Goal: Information Seeking & Learning: Learn about a topic

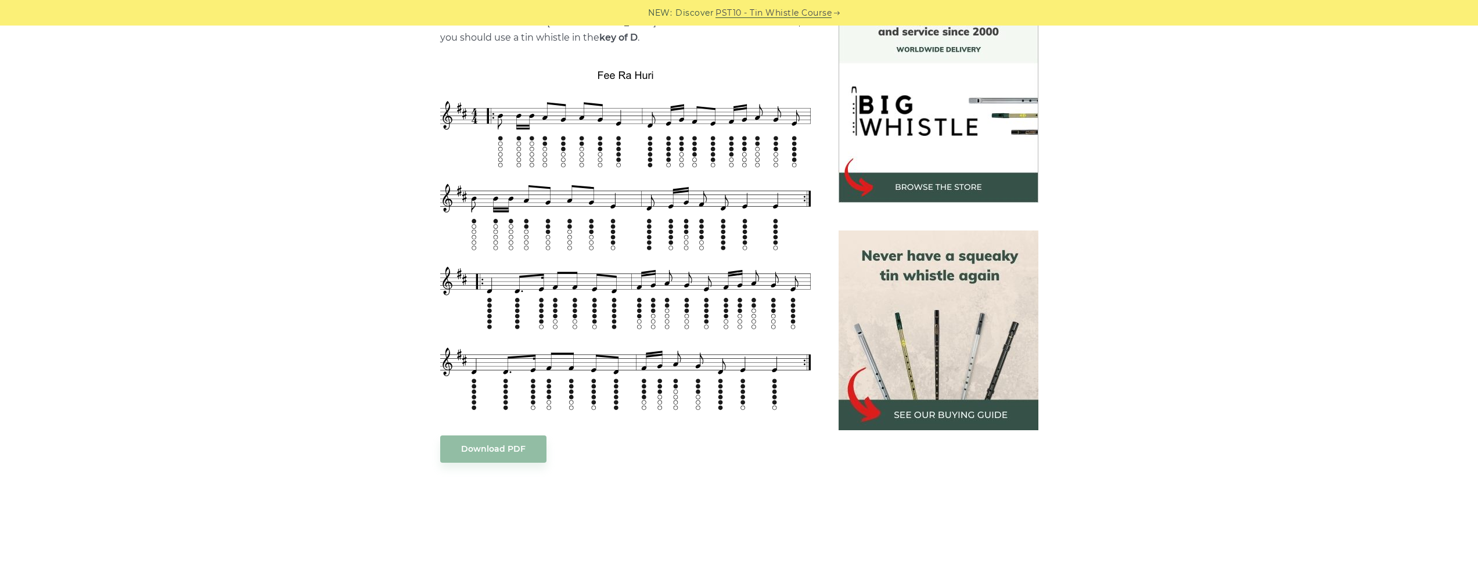
scroll to position [327, 0]
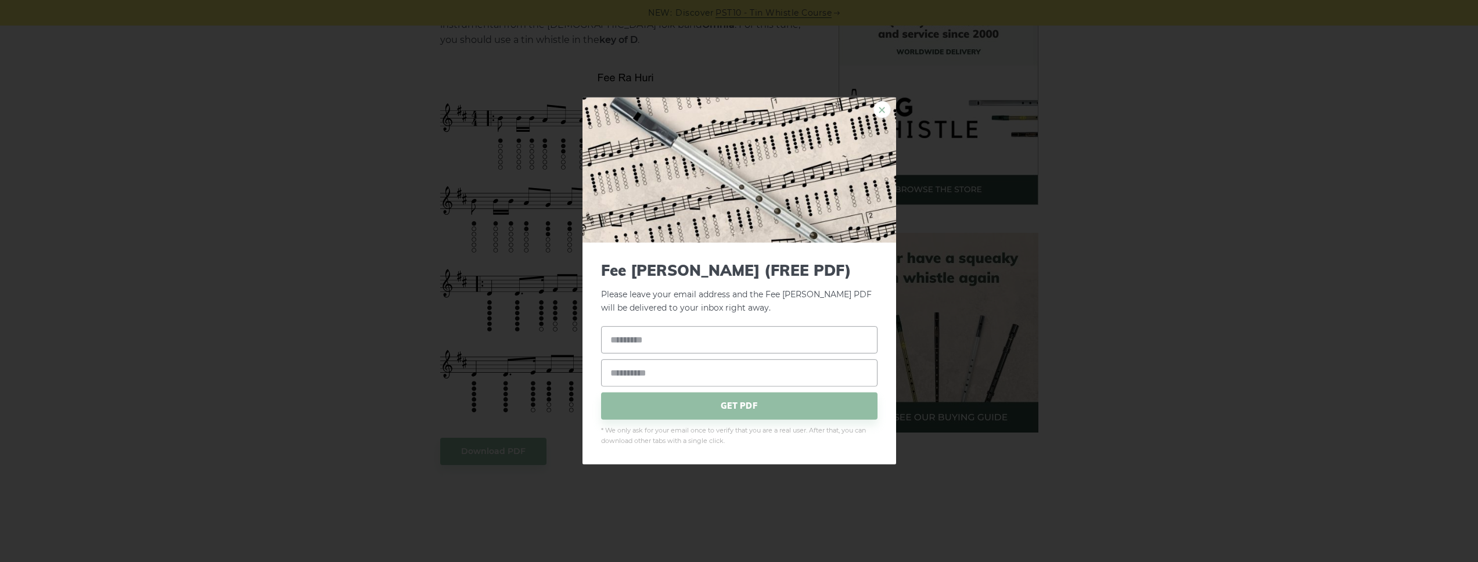
click at [879, 107] on link "×" at bounding box center [881, 109] width 17 height 17
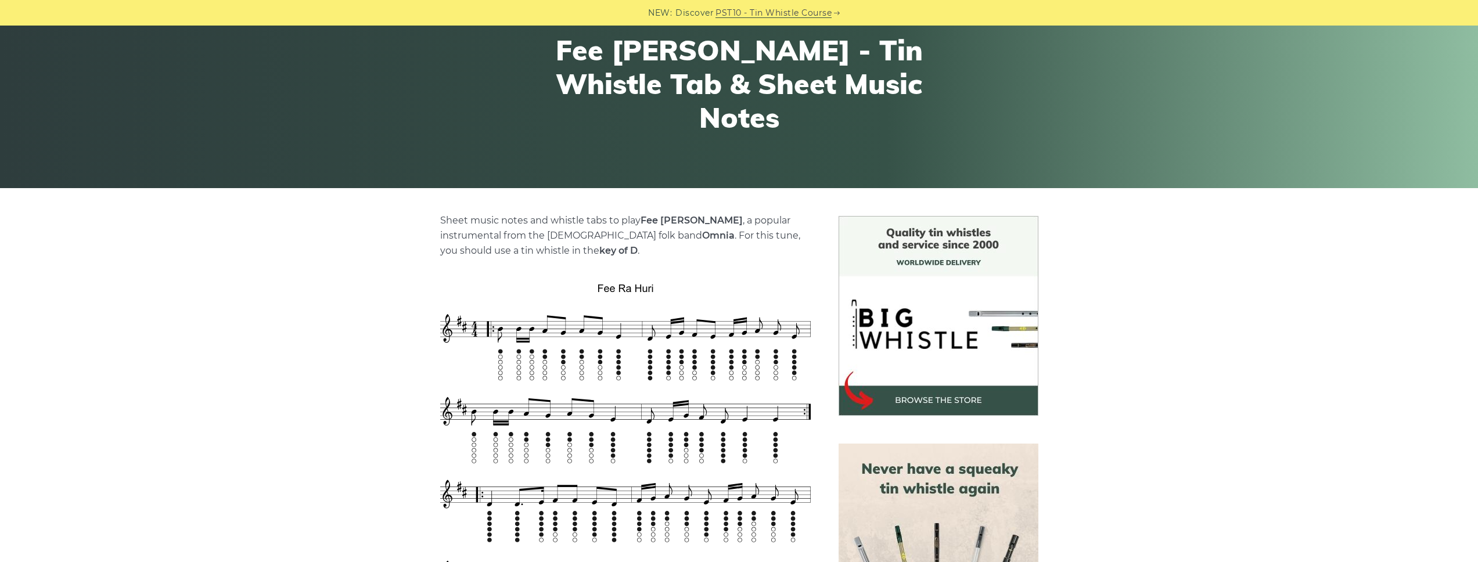
scroll to position [0, 0]
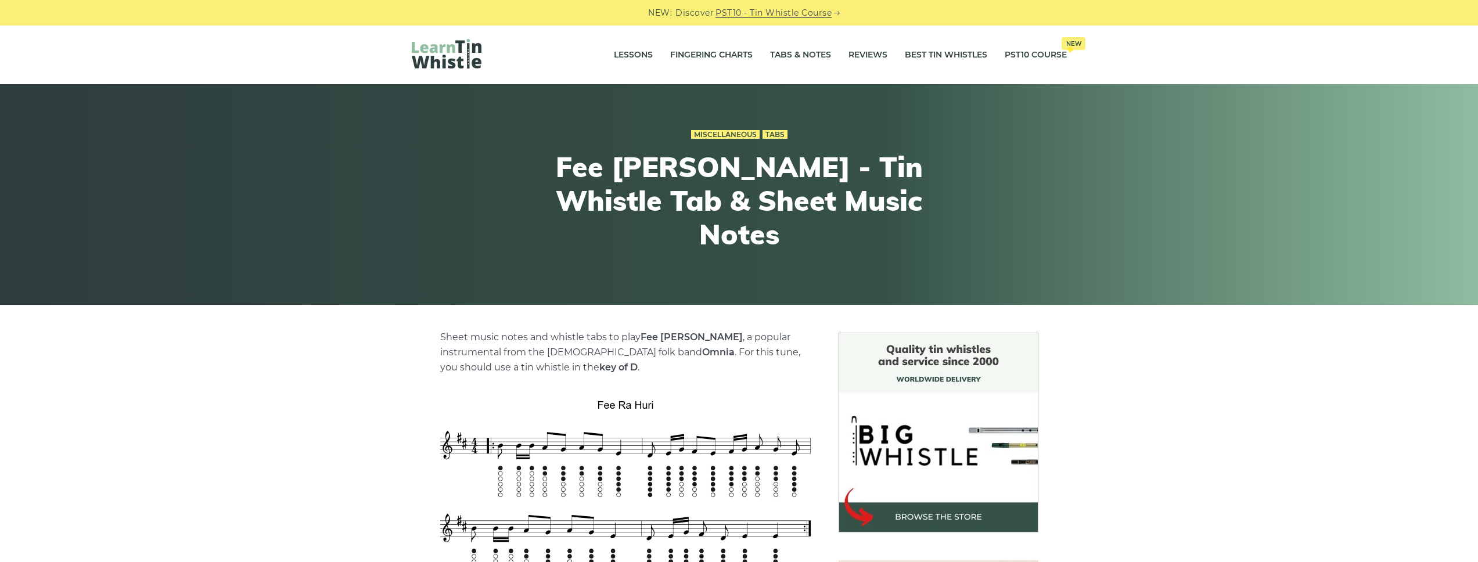
click at [451, 51] on img at bounding box center [447, 54] width 70 height 30
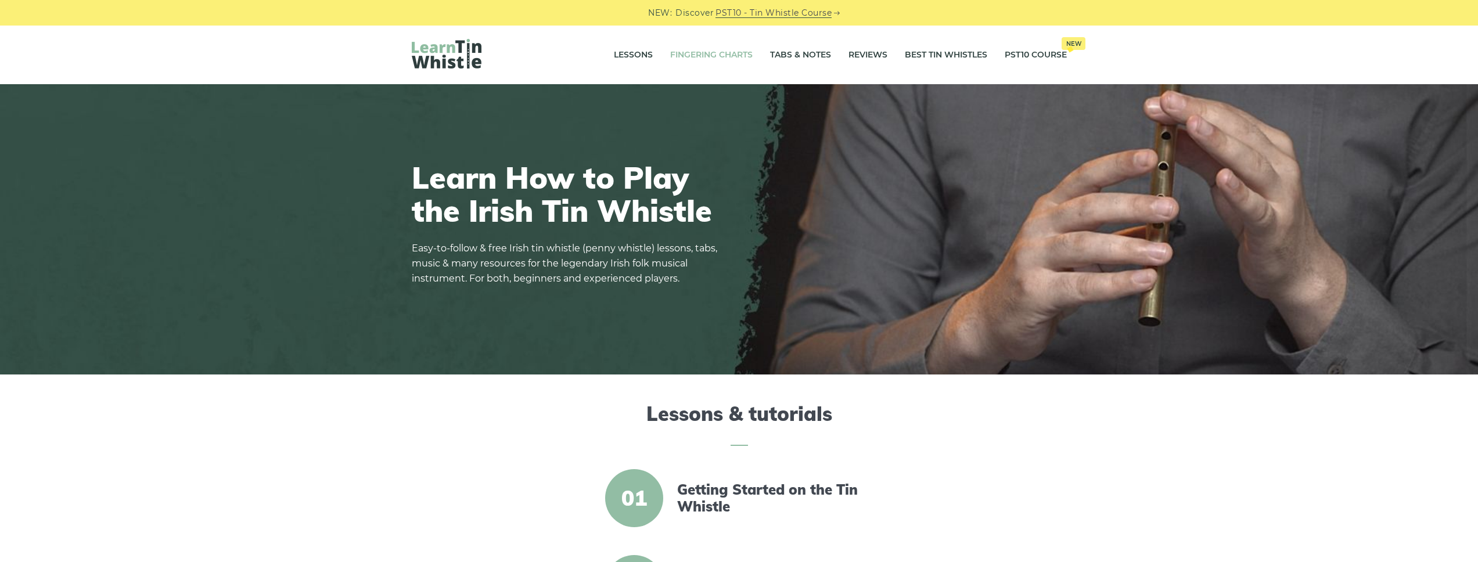
click at [707, 59] on link "Fingering Charts" at bounding box center [711, 55] width 82 height 29
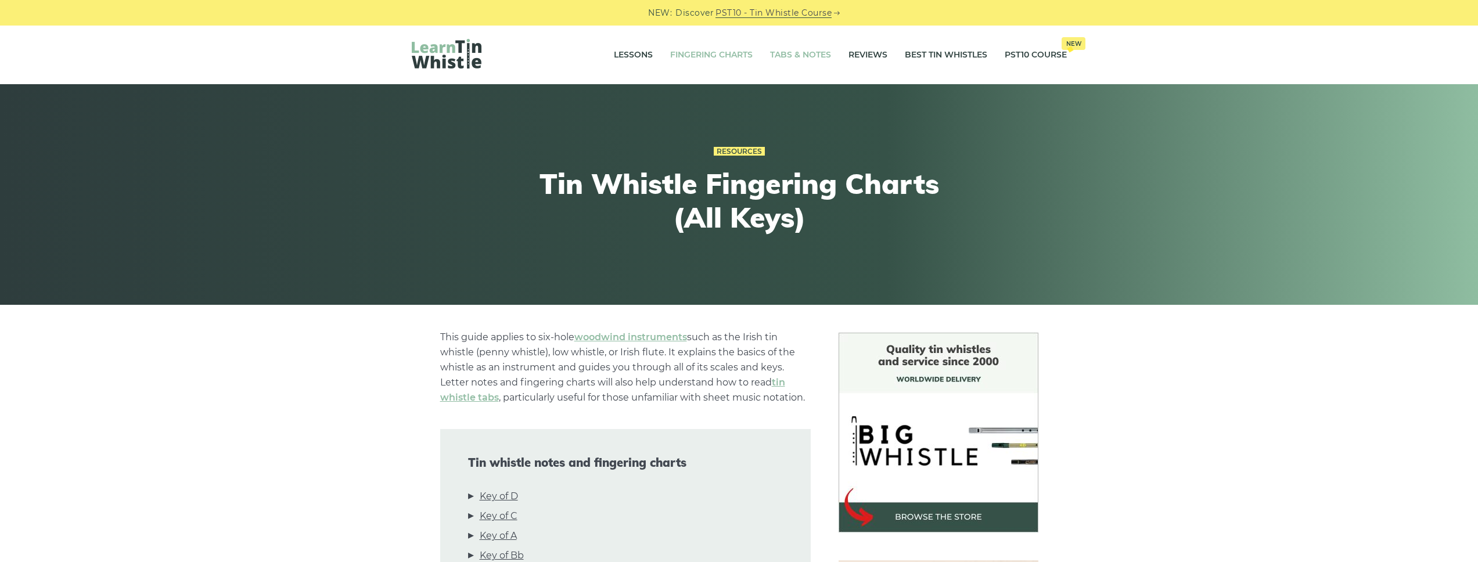
click at [808, 59] on link "Tabs & Notes" at bounding box center [800, 55] width 61 height 29
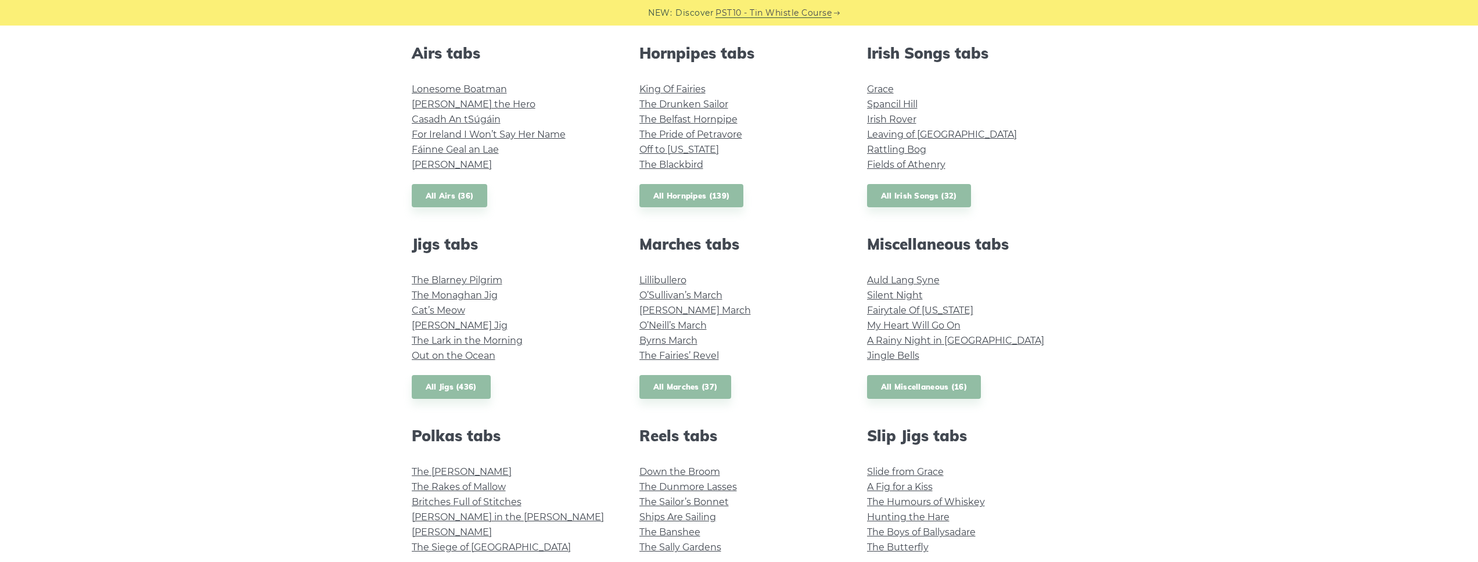
scroll to position [452, 0]
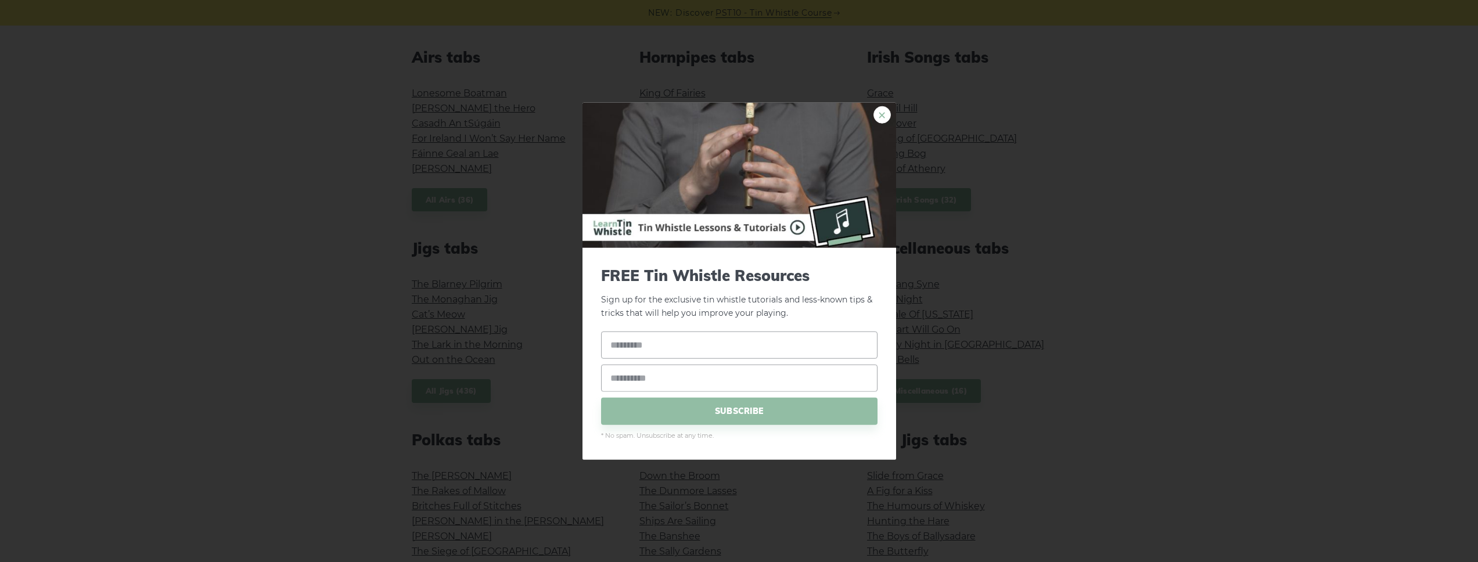
click at [883, 118] on link "×" at bounding box center [881, 114] width 17 height 17
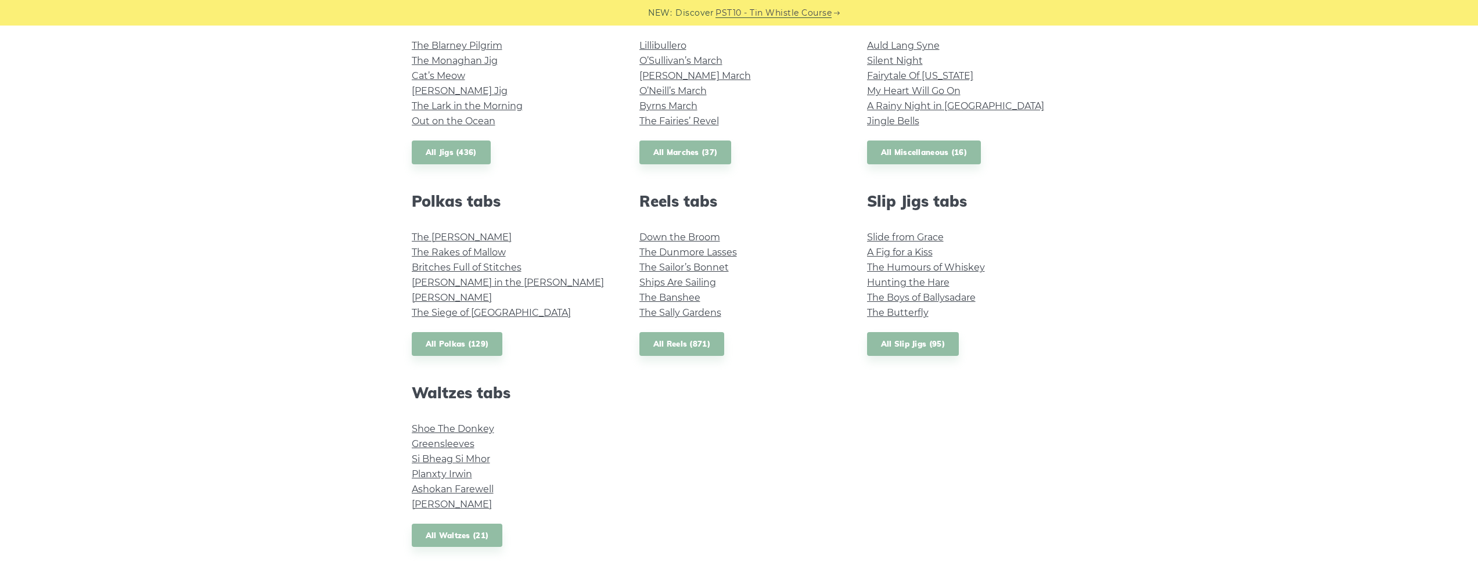
scroll to position [661, 0]
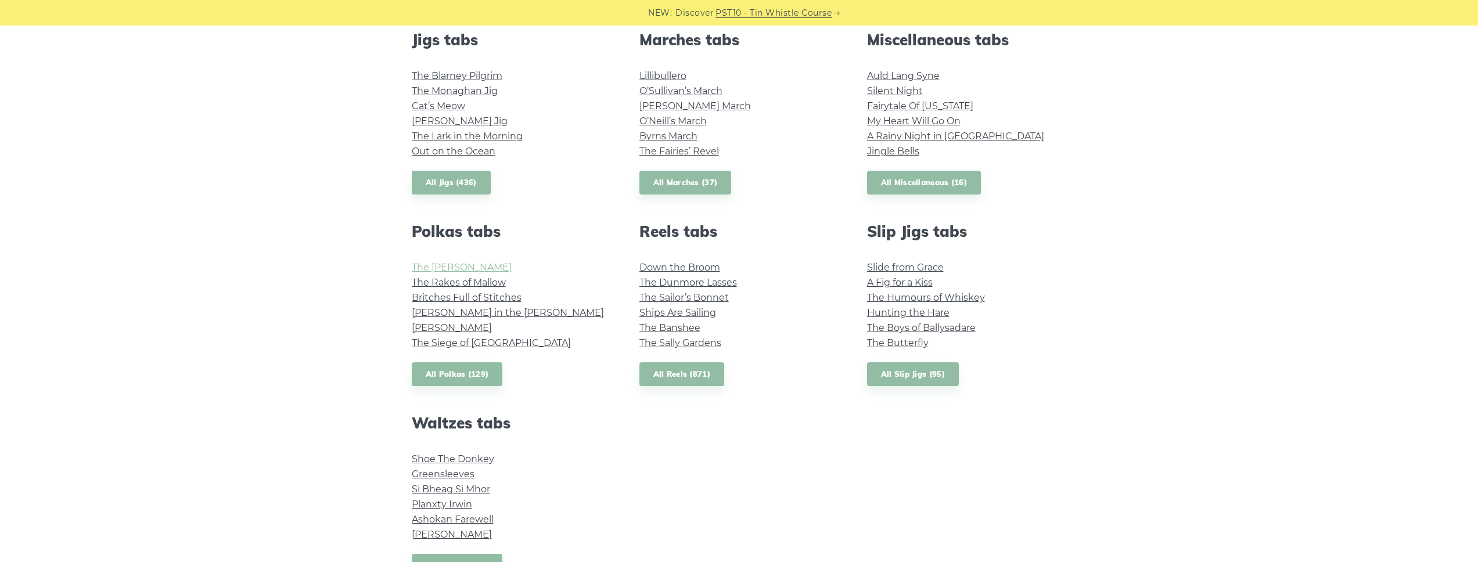
click at [458, 267] on link "The Kerry Polka" at bounding box center [462, 267] width 100 height 11
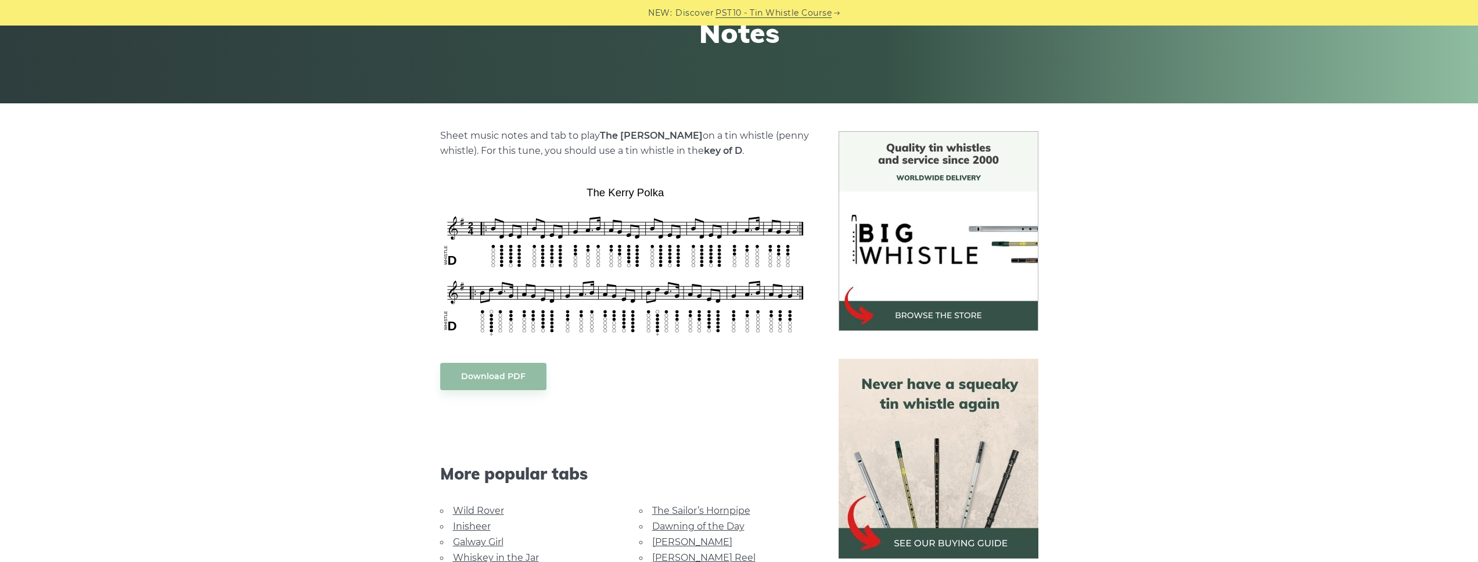
scroll to position [202, 0]
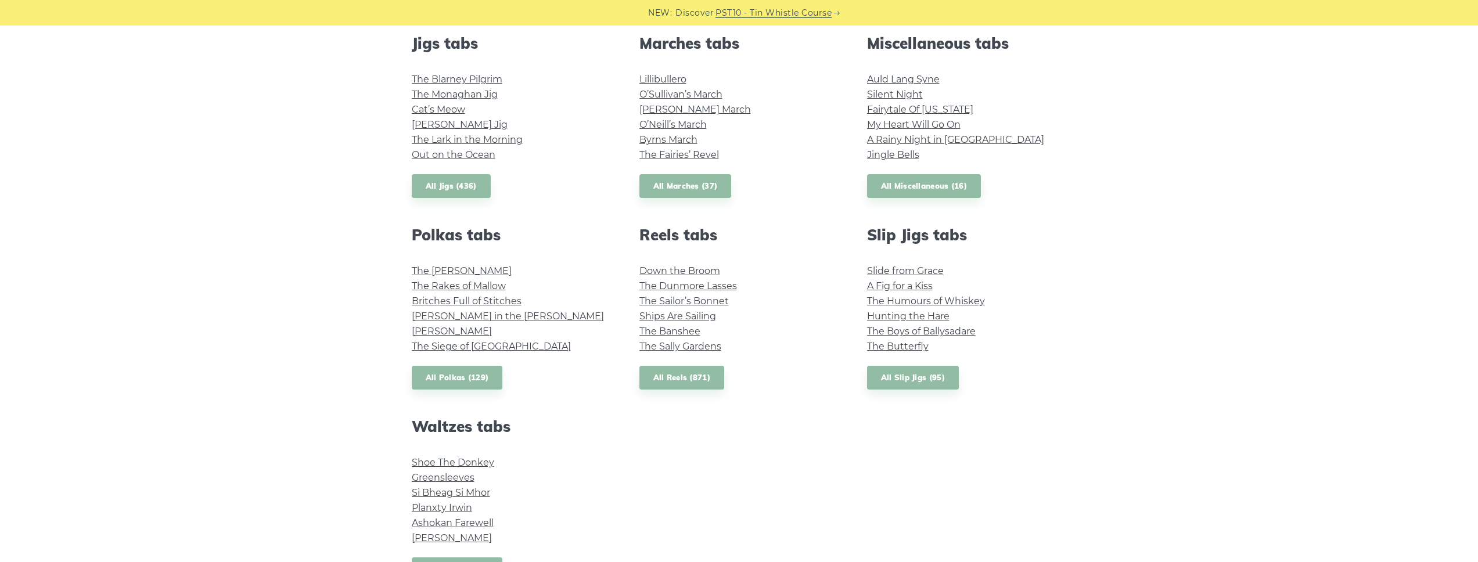
scroll to position [656, 0]
click at [475, 319] on link "[PERSON_NAME] in the [PERSON_NAME]" at bounding box center [508, 317] width 192 height 11
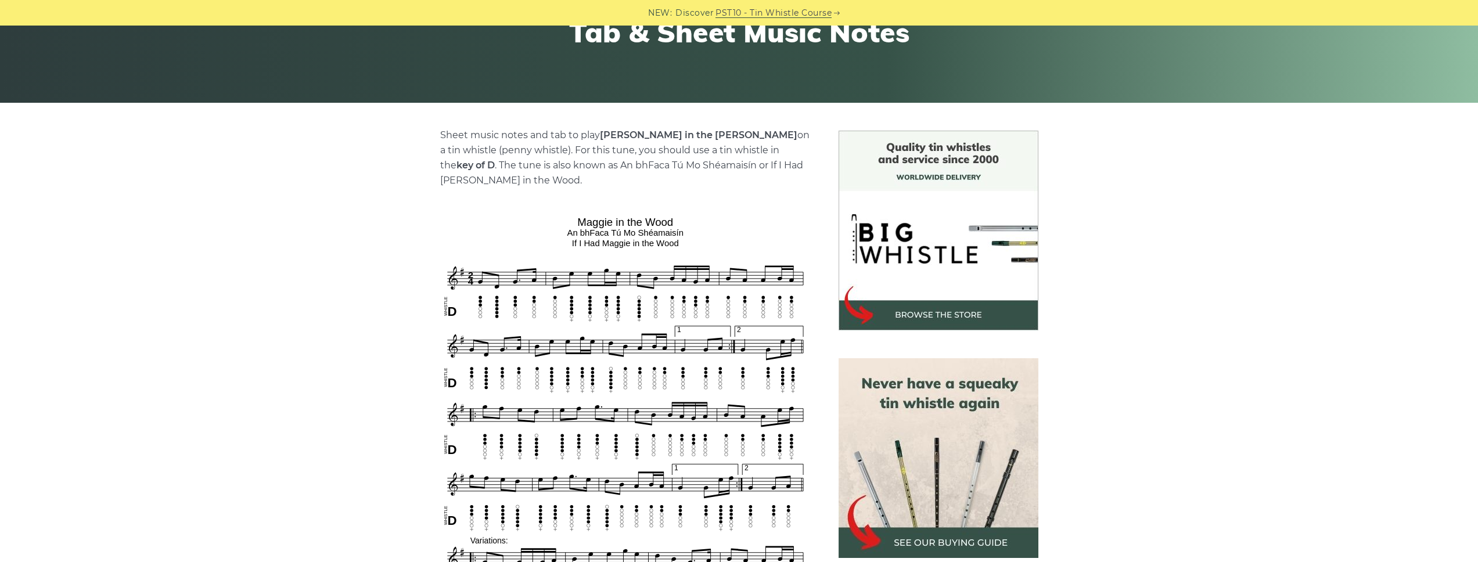
scroll to position [203, 0]
drag, startPoint x: 541, startPoint y: 103, endPoint x: 575, endPoint y: 85, distance: 39.0
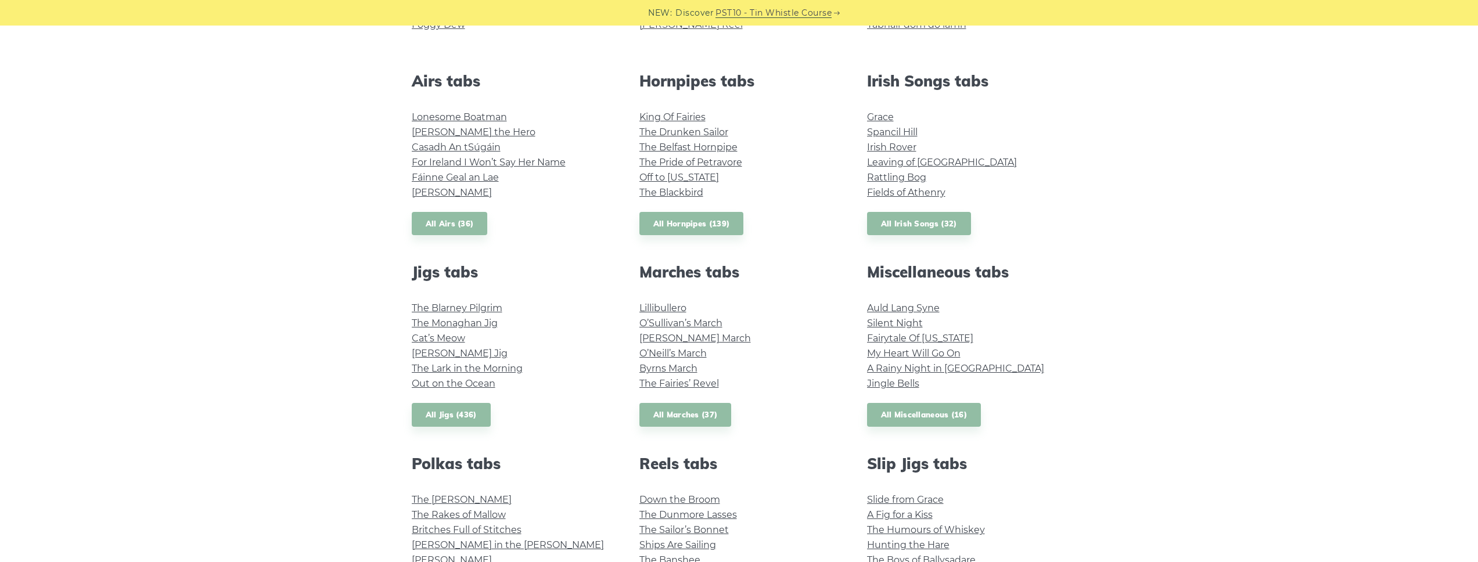
scroll to position [381, 0]
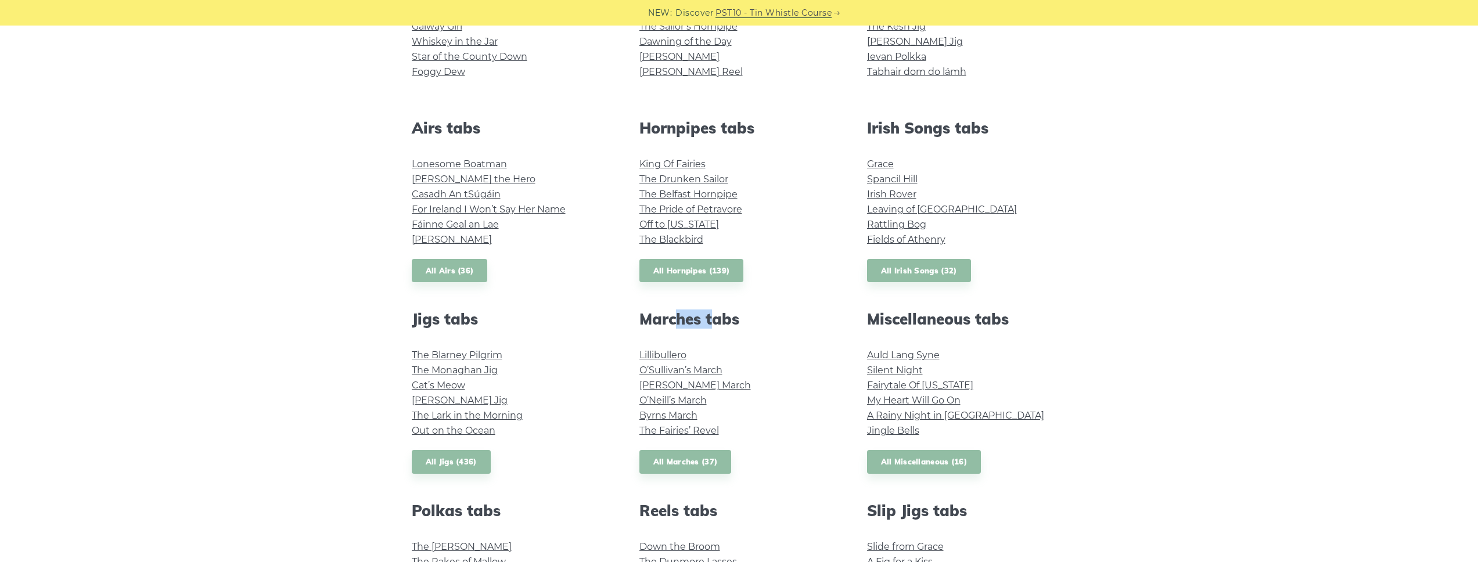
drag, startPoint x: 679, startPoint y: 316, endPoint x: 716, endPoint y: 315, distance: 37.2
click at [716, 315] on h2 "Marches tabs" at bounding box center [739, 319] width 200 height 18
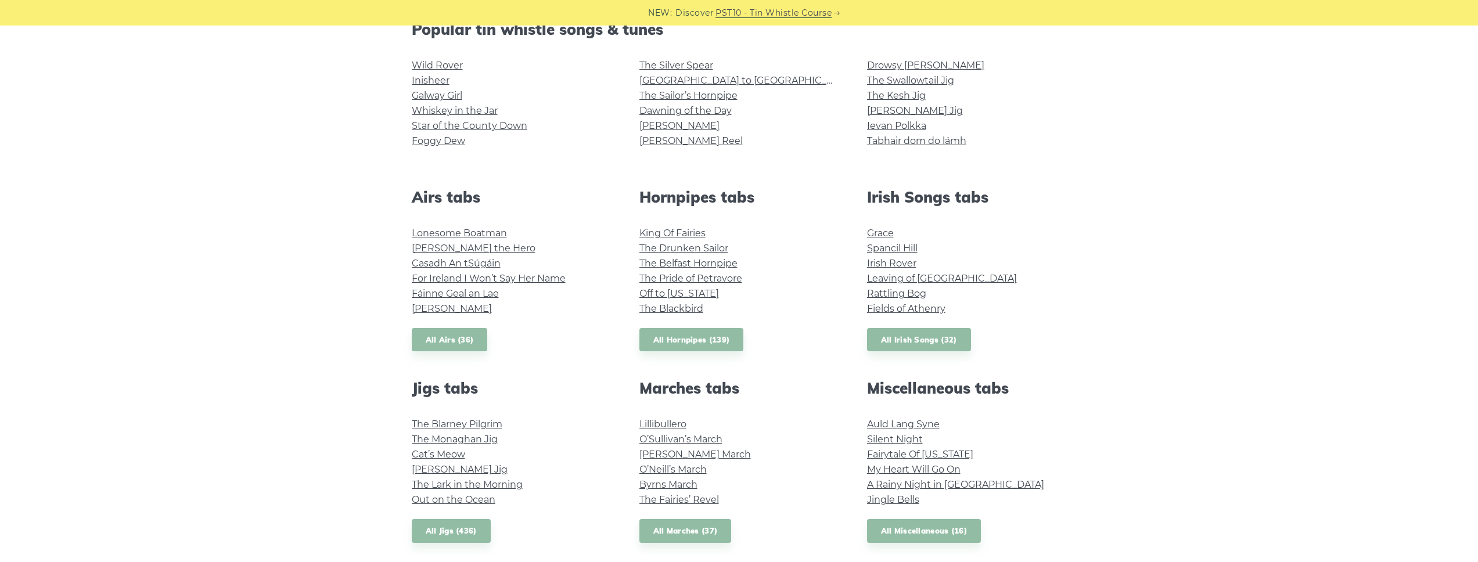
scroll to position [313, 0]
click at [447, 455] on link "Cat’s Meow" at bounding box center [438, 453] width 53 height 11
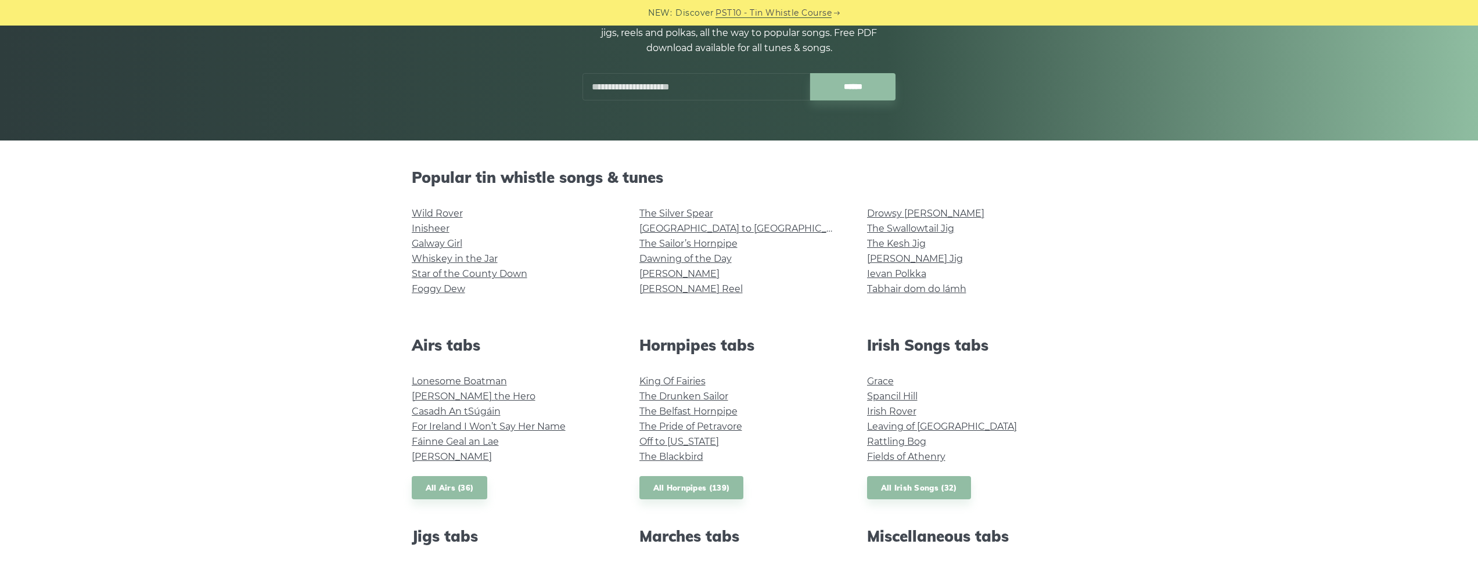
scroll to position [154, 0]
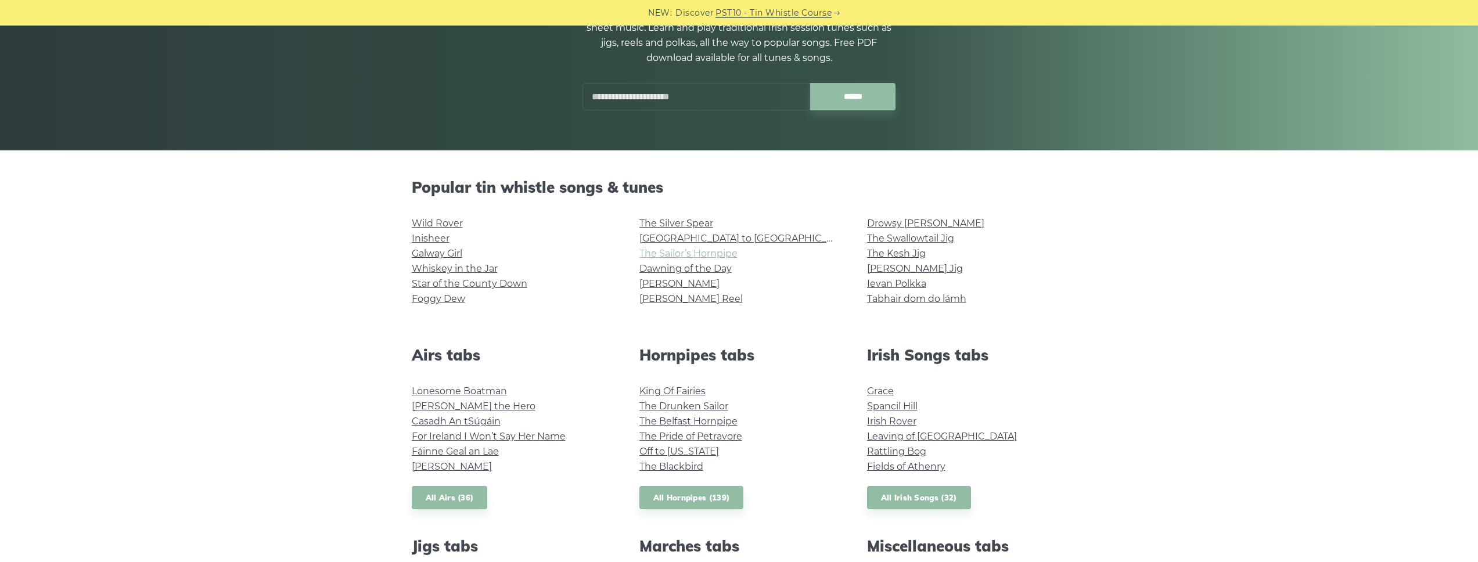
click at [705, 251] on link "The Sailor’s Hornpipe" at bounding box center [688, 253] width 98 height 11
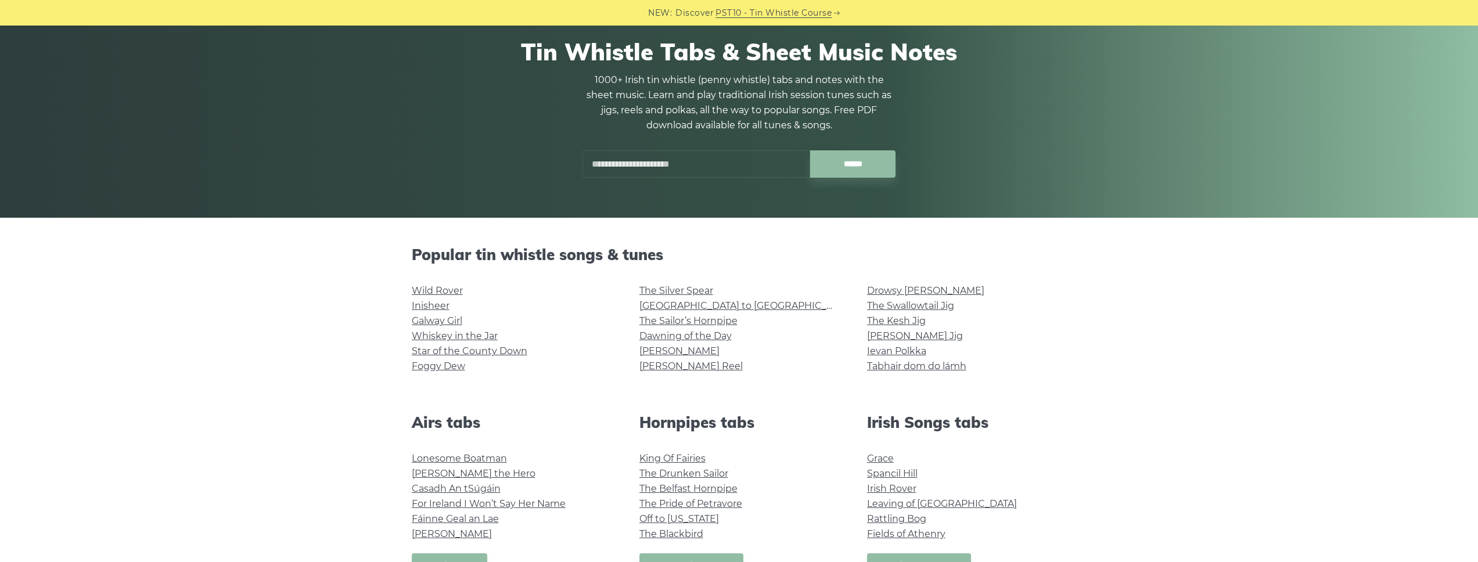
scroll to position [0, 0]
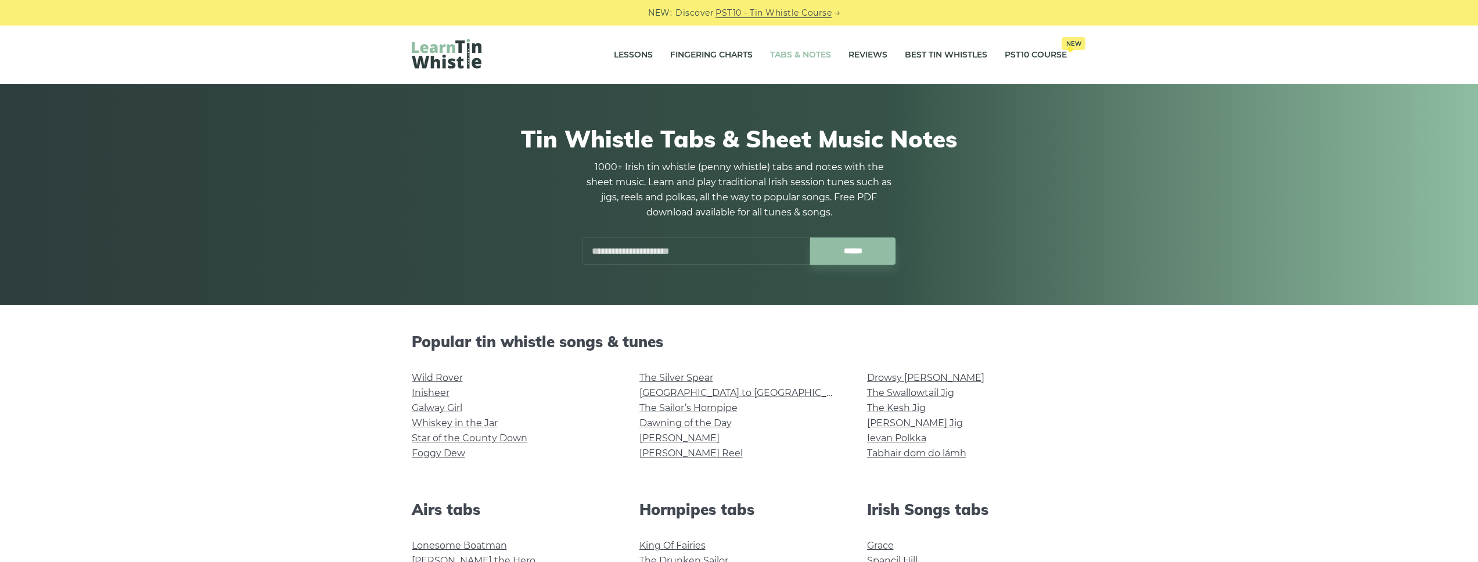
click at [663, 251] on input "text" at bounding box center [696, 250] width 228 height 27
click at [810, 237] on input "******" at bounding box center [852, 250] width 85 height 27
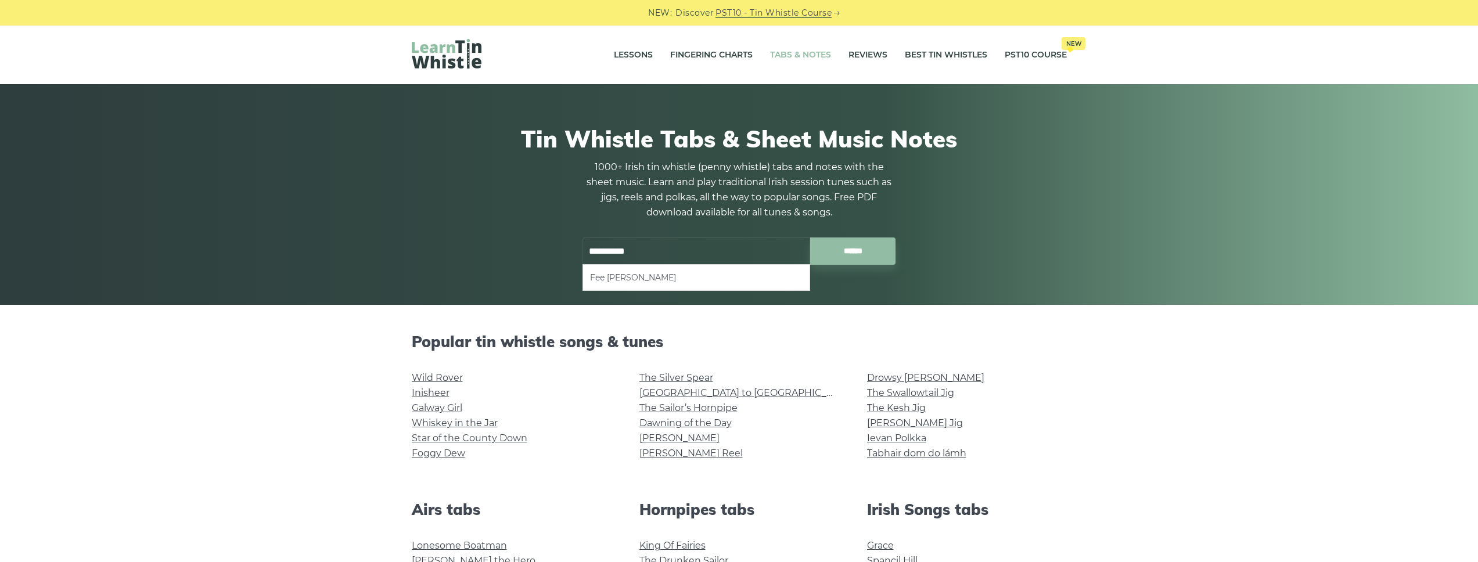
click at [656, 281] on li "Fee Ra Huri" at bounding box center [696, 278] width 213 height 14
type input "**********"
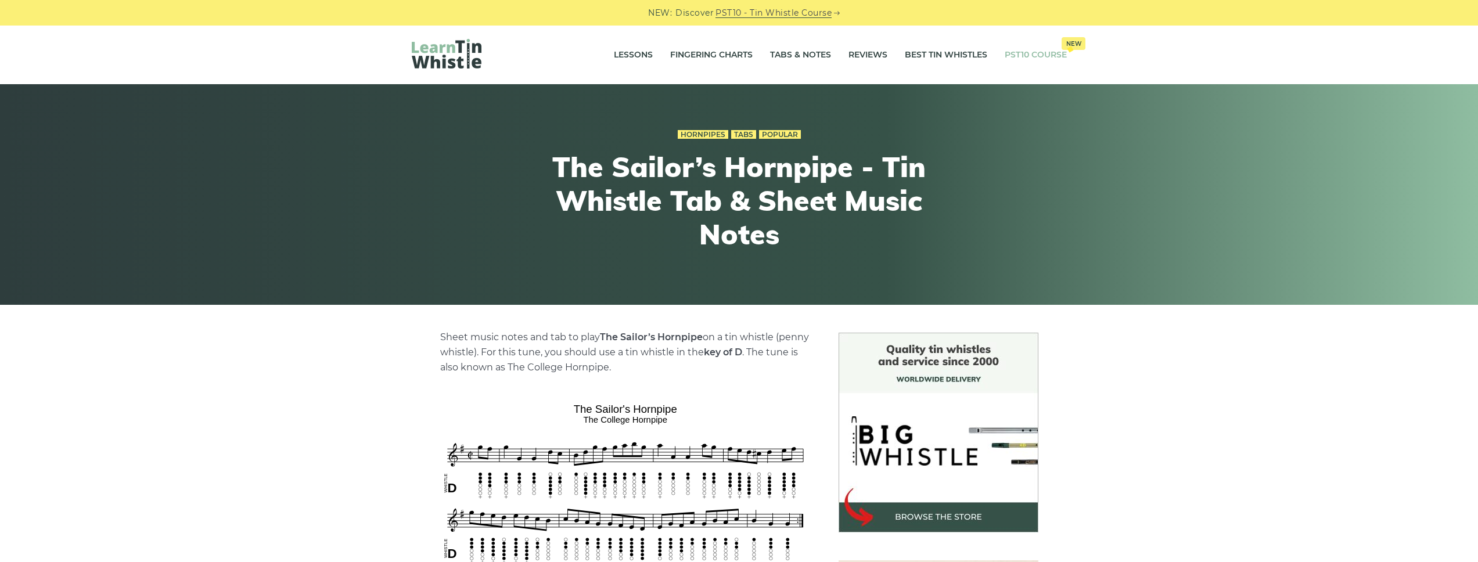
drag, startPoint x: 1046, startPoint y: 71, endPoint x: 1040, endPoint y: 66, distance: 8.3
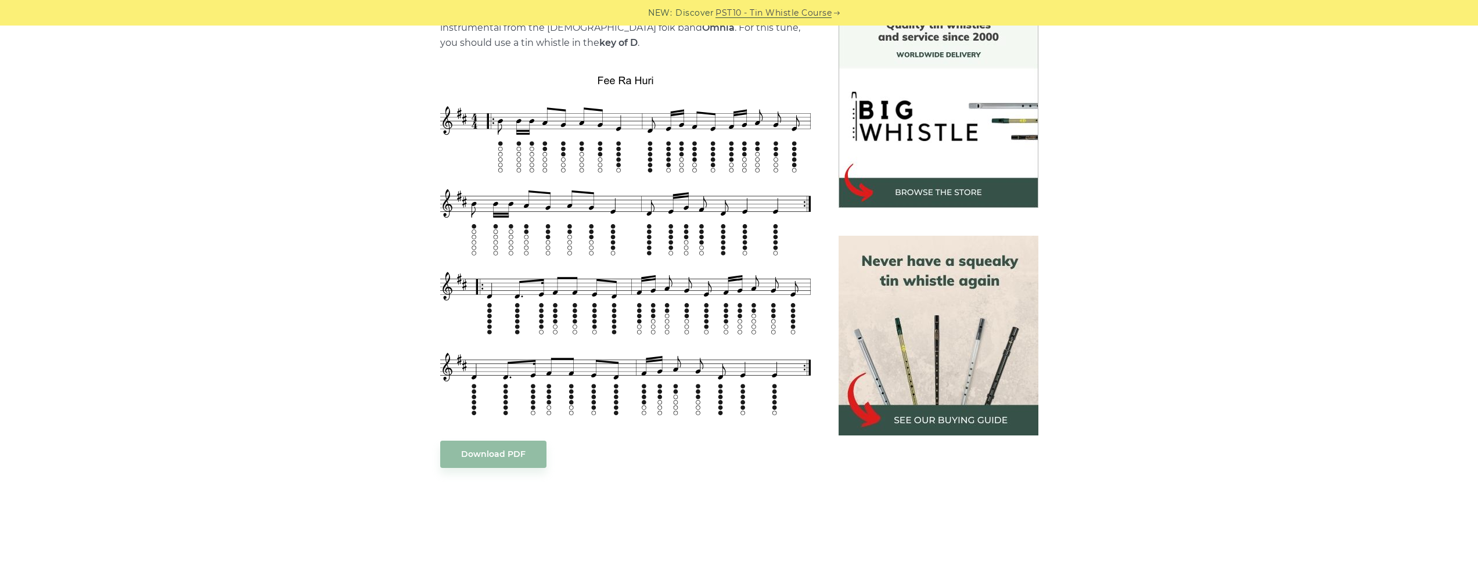
scroll to position [323, 0]
